Goal: Navigation & Orientation: Find specific page/section

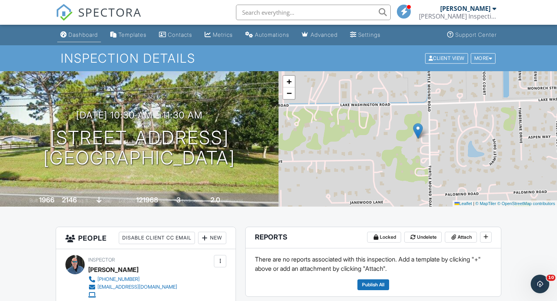
click at [81, 32] on div "Dashboard" at bounding box center [82, 34] width 29 height 7
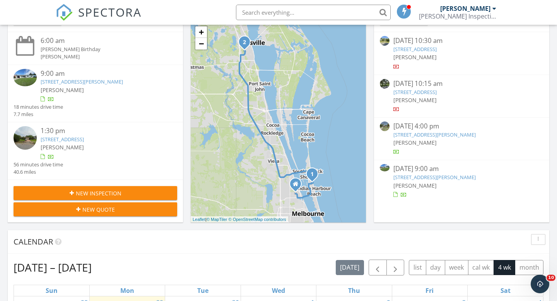
scroll to position [175, 0]
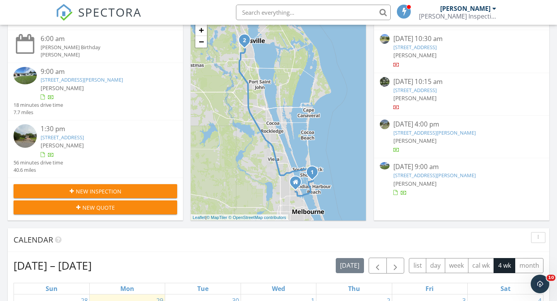
click at [244, 40] on icon "2" at bounding box center [244, 40] width 3 height 5
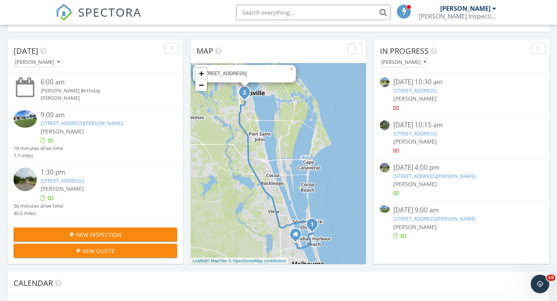
scroll to position [128, 0]
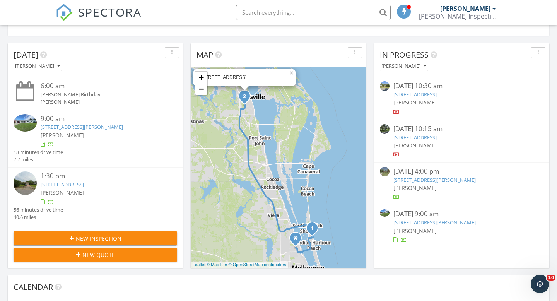
click at [246, 99] on span "2" at bounding box center [243, 95] width 17 height 17
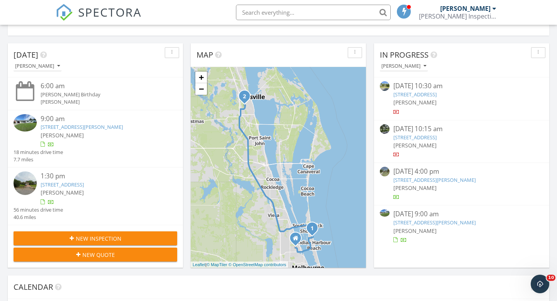
click at [246, 99] on span "2" at bounding box center [243, 95] width 17 height 17
